Goal: Navigation & Orientation: Find specific page/section

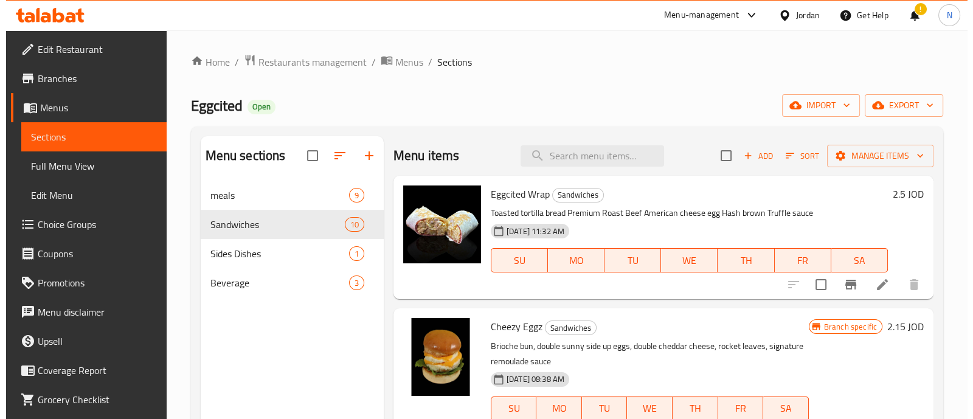
scroll to position [530, 0]
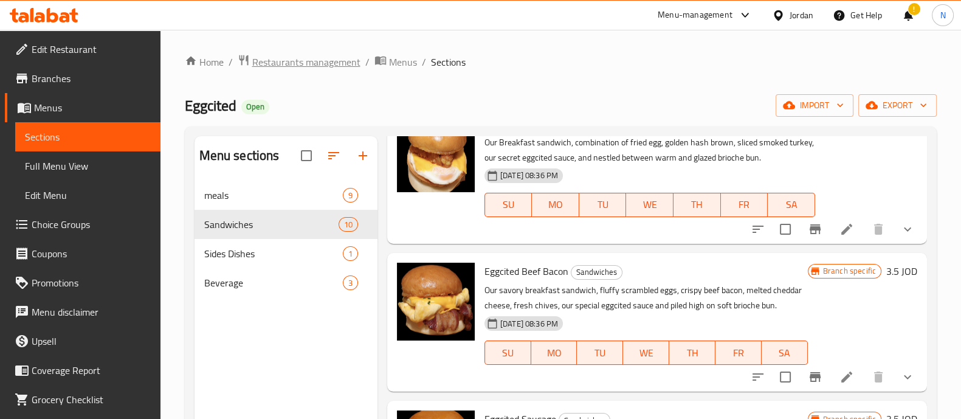
click at [318, 56] on span "Restaurants management" at bounding box center [306, 62] width 108 height 15
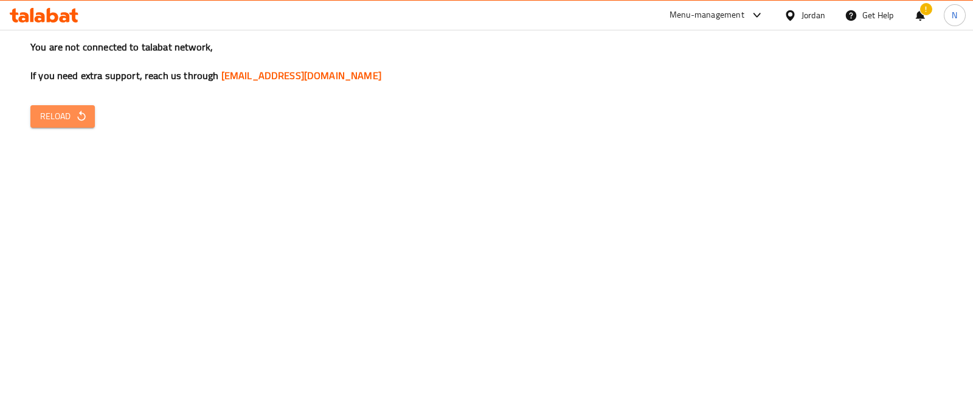
click at [72, 114] on span "Reload" at bounding box center [62, 116] width 45 height 15
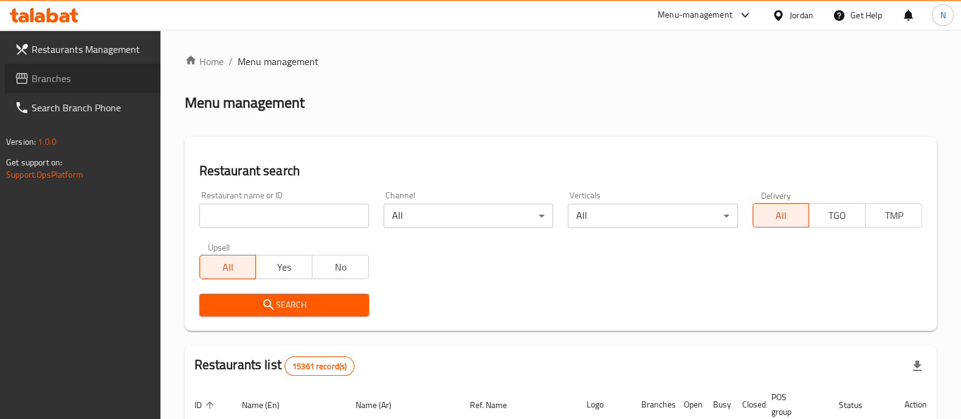
click at [60, 80] on span "Branches" at bounding box center [91, 78] width 119 height 15
